Goal: Information Seeking & Learning: Check status

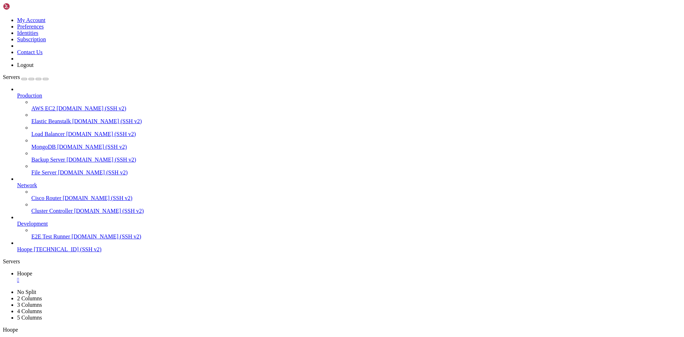
drag, startPoint x: 26, startPoint y: 634, endPoint x: 145, endPoint y: 681, distance: 127.7
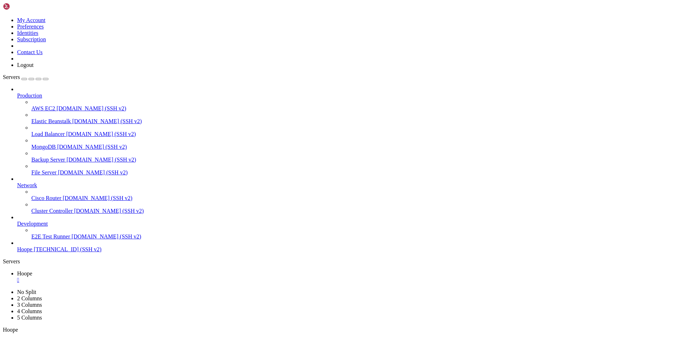
drag, startPoint x: 6, startPoint y: 669, endPoint x: 131, endPoint y: 683, distance: 125.4
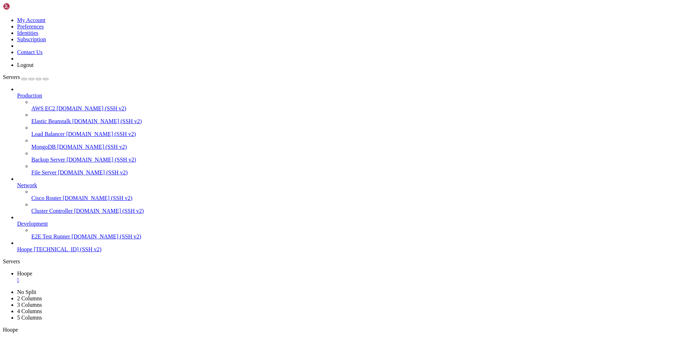
drag, startPoint x: 154, startPoint y: 679, endPoint x: 162, endPoint y: 675, distance: 9.1
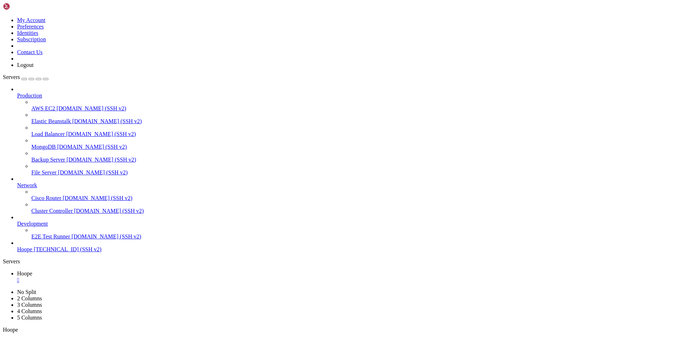
scroll to position [1760, 0]
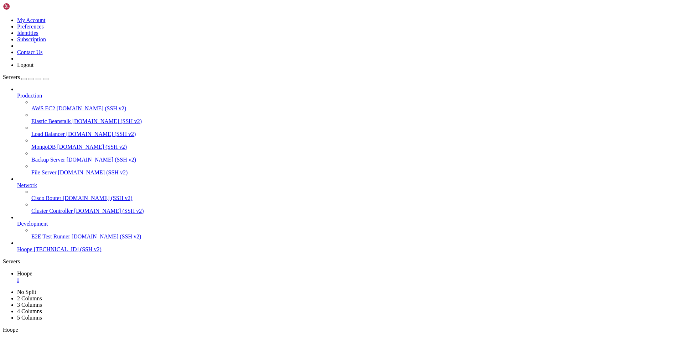
drag, startPoint x: 6, startPoint y: 400, endPoint x: 68, endPoint y: 363, distance: 72.4
drag, startPoint x: 6, startPoint y: 403, endPoint x: 27, endPoint y: 420, distance: 27.8
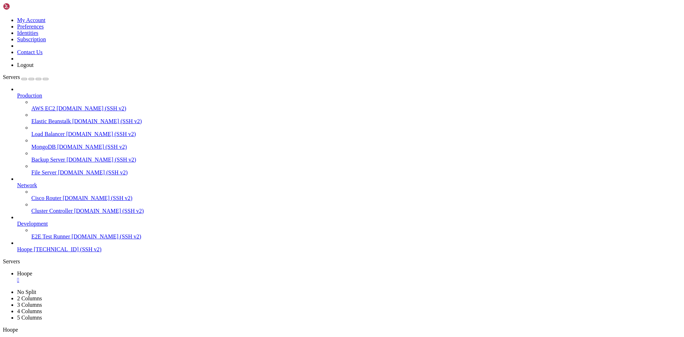
copy x-row "root"
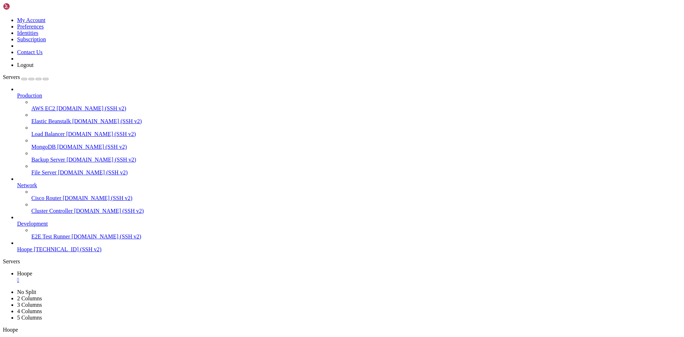
drag, startPoint x: 62, startPoint y: 659, endPoint x: 6, endPoint y: 404, distance: 261.8
copy div "root@v2202507288665364171:~# docker ps --filter name=overleaf-overleaf-1 --form…"
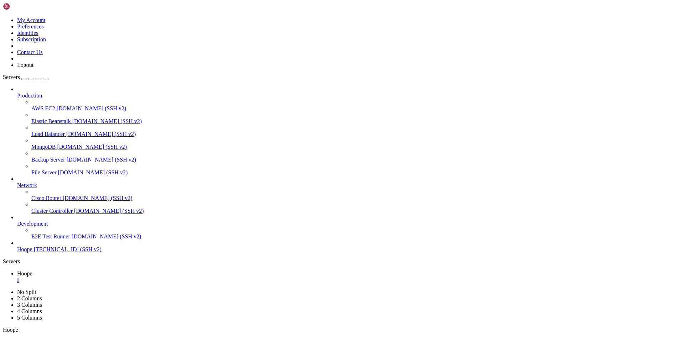
drag, startPoint x: 7, startPoint y: 403, endPoint x: 268, endPoint y: 692, distance: 389.2
